Goal: Transaction & Acquisition: Book appointment/travel/reservation

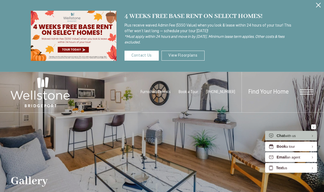
click at [190, 56] on div "Gallery" at bounding box center [162, 116] width 303 height 141
click at [180, 56] on div "Gallery" at bounding box center [162, 116] width 303 height 141
click at [306, 92] on span "Open Menu" at bounding box center [306, 92] width 13 height 1
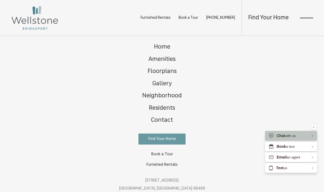
click at [168, 73] on span "Floorplans" at bounding box center [162, 71] width 29 height 6
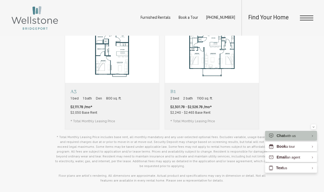
scroll to position [379, 0]
click at [172, 95] on p "B1" at bounding box center [192, 91] width 45 height 7
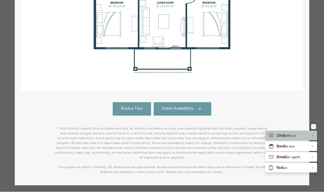
scroll to position [148, 0]
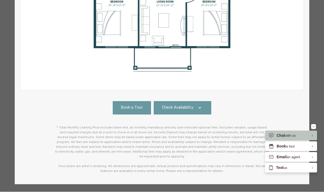
click at [198, 111] on link "Check Availability" at bounding box center [183, 107] width 58 height 13
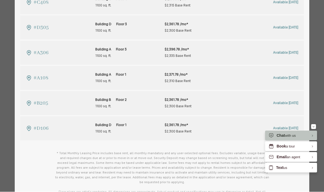
scroll to position [447, 0]
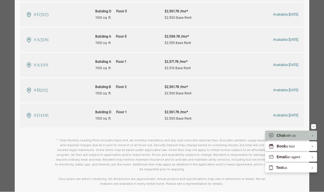
click at [289, 64] on span "Available Nov 03" at bounding box center [285, 65] width 25 height 3
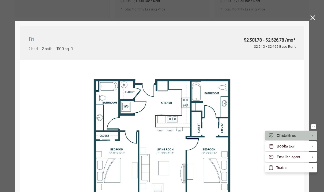
scroll to position [379, 0]
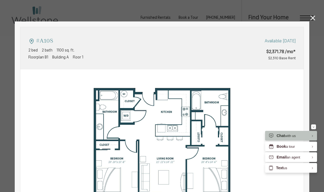
type input "**********"
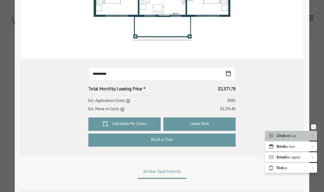
scroll to position [188, 0]
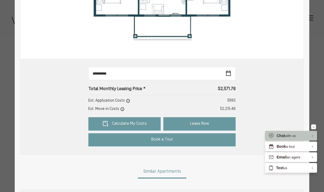
click at [149, 125] on link "Calculate My Costs" at bounding box center [124, 123] width 72 height 13
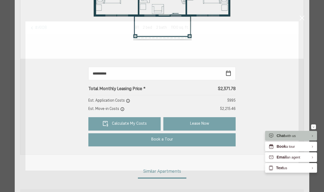
scroll to position [0, 0]
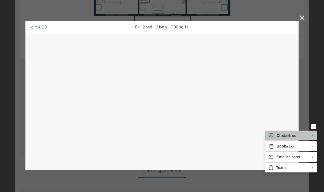
click at [311, 126] on div "#A108 B1 2 bed 2 bath 1100 sq. ft." at bounding box center [162, 96] width 324 height 192
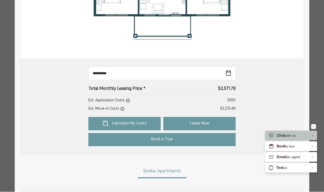
click at [314, 0] on html "Skip to main content × Pet Policy Wellstone is a pet-friendly community! Furnis…" at bounding box center [162, 0] width 324 height 0
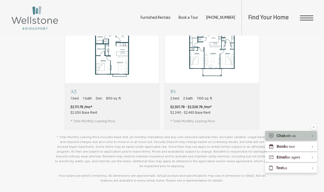
click at [309, 124] on div "Studio Studio 1 bath 600 sq. ft. Contact Us A1 1 bed 1 bath 600 sq. ft. A2" at bounding box center [162, 20] width 295 height 217
click at [315, 127] on button "Minimize" at bounding box center [313, 126] width 5 height 5
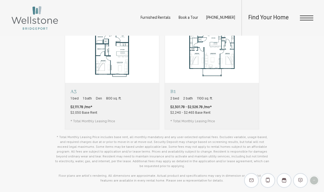
click at [176, 95] on p "B1" at bounding box center [192, 91] width 45 height 7
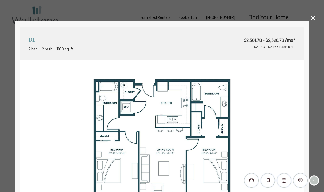
scroll to position [0, 0]
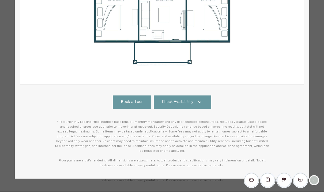
click at [201, 108] on link "Check Availability" at bounding box center [183, 102] width 58 height 13
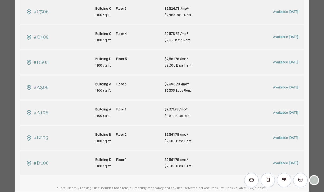
scroll to position [399, 0]
click at [219, 87] on div "$2,396.78 /mo* $2,335 Base Rent" at bounding box center [197, 87] width 64 height 13
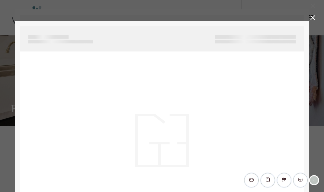
scroll to position [0, 0]
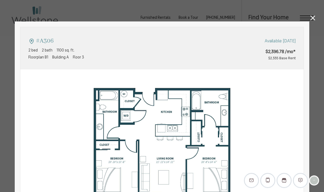
type input "**********"
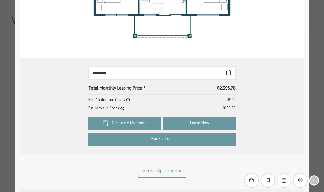
scroll to position [189, 0]
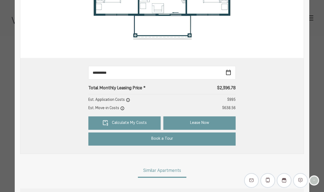
click at [144, 122] on link "Calculate My Costs" at bounding box center [124, 122] width 72 height 13
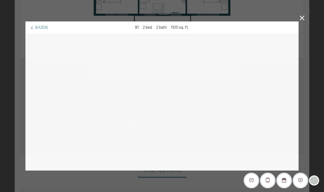
scroll to position [0, 0]
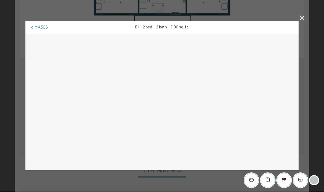
click at [302, 19] on icon at bounding box center [302, 18] width 5 height 5
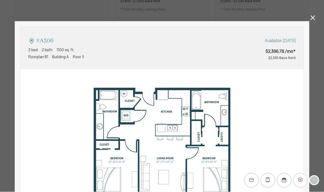
click at [315, 16] on icon at bounding box center [313, 18] width 5 height 5
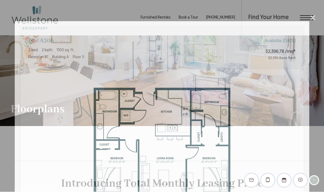
scroll to position [379, 0]
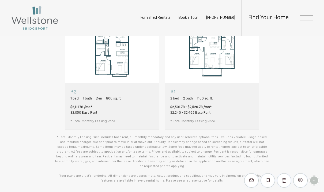
click at [172, 101] on span "2 bed" at bounding box center [174, 98] width 9 height 5
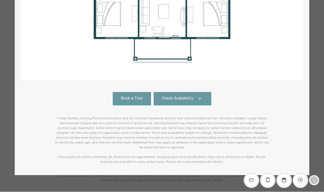
click at [197, 98] on icon at bounding box center [200, 99] width 6 height 6
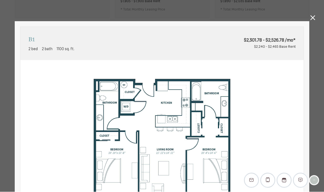
click at [307, 0] on html "Skip to main content × Pet Policy Wellstone is a pet-friendly community! Furnis…" at bounding box center [162, 0] width 324 height 0
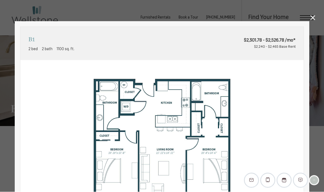
scroll to position [379, 0]
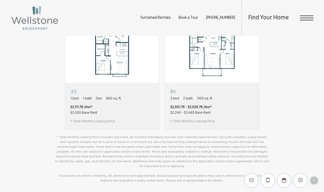
click at [74, 93] on div "A3 1 bed 1 bath Den 800 sq. ft. $2,111.78 /mo* $2,050 Base Rent * Total Monthly…" at bounding box center [112, 106] width 94 height 46
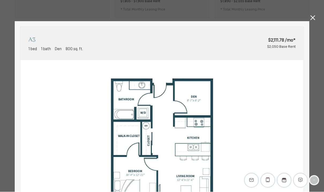
scroll to position [157, 0]
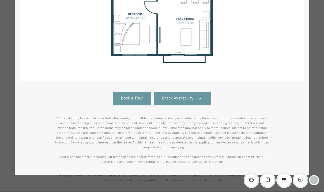
click at [181, 97] on span "Check Availability" at bounding box center [177, 99] width 31 height 6
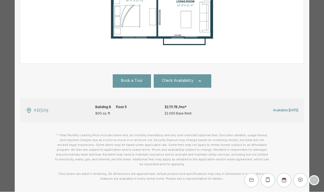
scroll to position [175, 0]
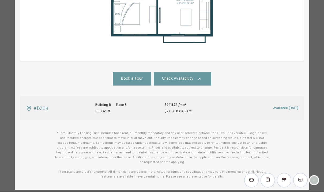
click at [298, 108] on span "Available Sep 28" at bounding box center [285, 108] width 25 height 3
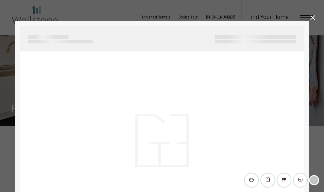
scroll to position [379, 0]
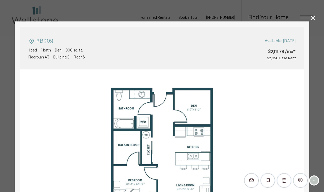
type input "**********"
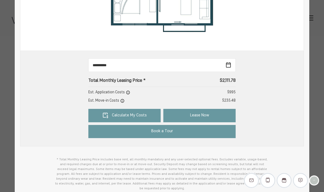
scroll to position [198, 0]
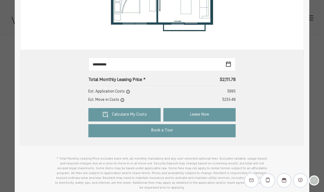
click at [115, 111] on link "Calculate My Costs" at bounding box center [124, 114] width 72 height 13
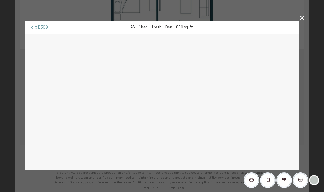
scroll to position [18, 0]
click at [306, 111] on div "#B309 A3 1 bed 1 bath Den 800 sq. ft." at bounding box center [162, 96] width 324 height 192
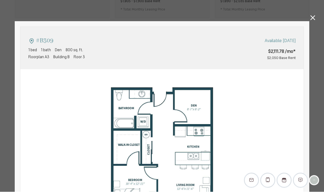
scroll to position [0, 0]
click at [313, 0] on html "Skip to main content × Pet Policy Wellstone is a pet-friendly community! Furnis…" at bounding box center [162, 0] width 324 height 0
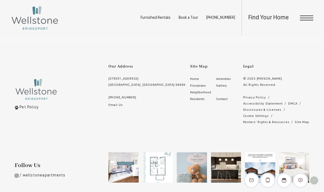
scroll to position [1049, 0]
click at [190, 94] on span "Neighborhood" at bounding box center [200, 92] width 21 height 3
click at [216, 98] on span "Contact" at bounding box center [222, 99] width 12 height 3
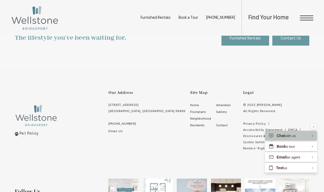
scroll to position [360, 0]
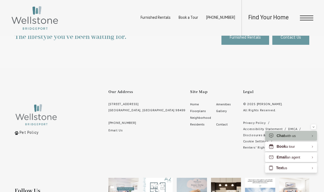
click at [311, 148] on div "The lifestyle you've been waiting for. Furnished Rentals Contact Us Pet Policy …" at bounding box center [162, 155] width 324 height 296
click at [313, 129] on button "Minimize" at bounding box center [313, 126] width 5 height 5
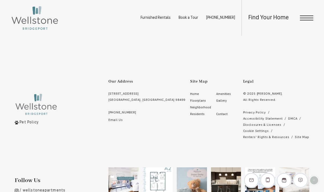
scroll to position [371, 0]
click at [282, 183] on icon "EliseAI Widget" at bounding box center [284, 180] width 4 height 5
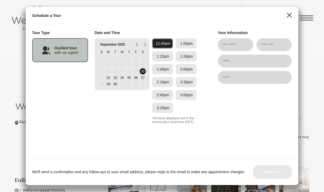
click at [289, 17] on line "Close" at bounding box center [289, 15] width 5 height 5
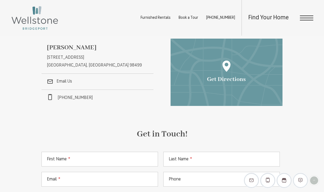
scroll to position [103, 0]
click at [304, 20] on span "Open Menu" at bounding box center [306, 20] width 13 height 1
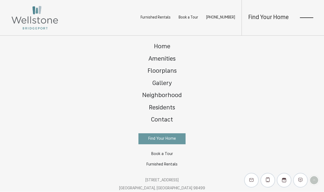
click at [153, 66] on link "Floorplans" at bounding box center [162, 72] width 50 height 12
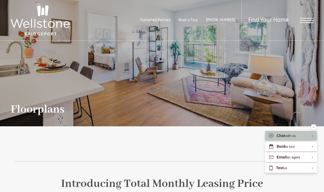
click at [315, 124] on div "Minimize" at bounding box center [314, 126] width 2 height 5
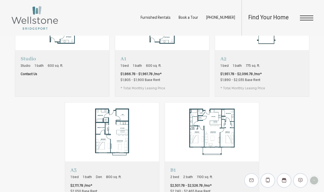
scroll to position [300, 0]
